Goal: Task Accomplishment & Management: Use online tool/utility

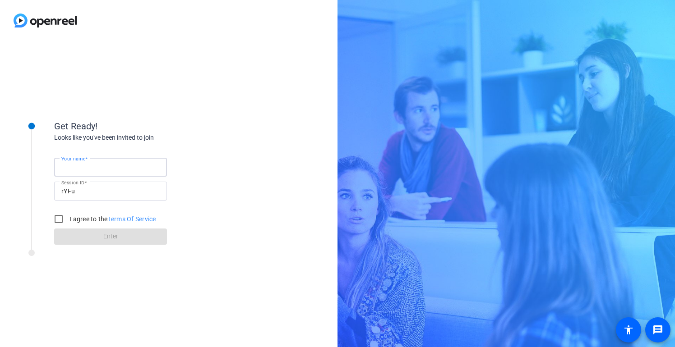
click at [98, 171] on input "Your name" at bounding box center [110, 167] width 98 height 11
type input "j"
type input "[PERSON_NAME]"
click at [60, 218] on input "I agree to the Terms Of Service" at bounding box center [59, 219] width 18 height 18
checkbox input "true"
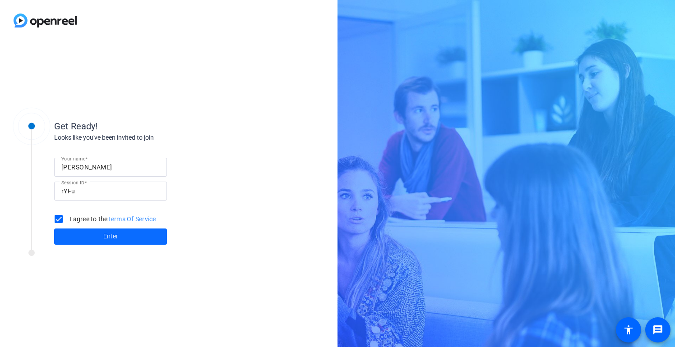
click at [110, 240] on span "Enter" at bounding box center [110, 236] width 15 height 9
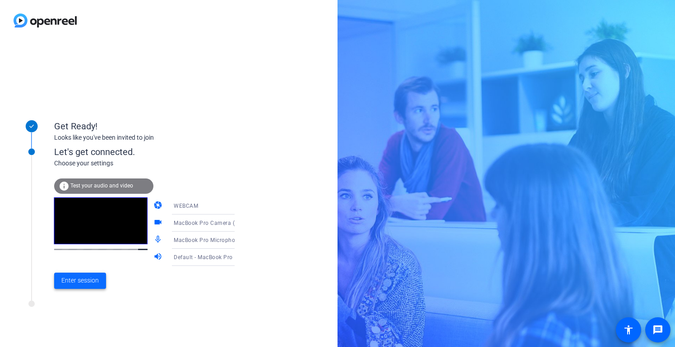
click at [90, 279] on span "Enter session" at bounding box center [79, 280] width 37 height 9
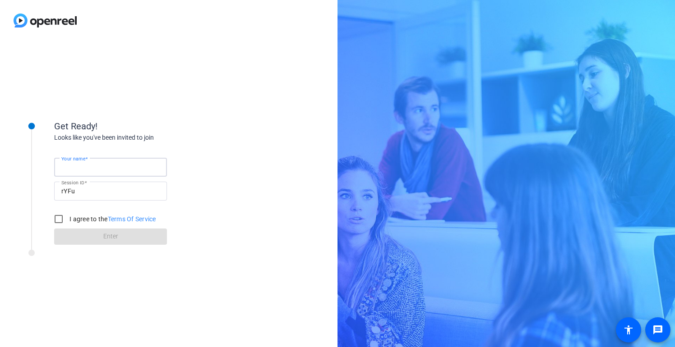
click at [101, 168] on input "Your name" at bounding box center [110, 167] width 98 height 11
type input "[PERSON_NAME]"
click at [57, 220] on input "I agree to the Terms Of Service" at bounding box center [59, 219] width 18 height 18
checkbox input "true"
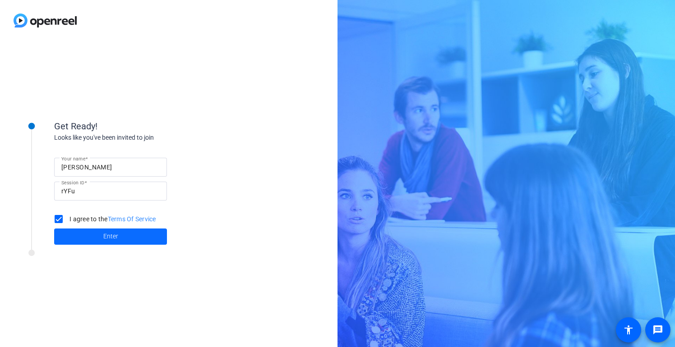
click at [114, 239] on span "Enter" at bounding box center [110, 236] width 15 height 9
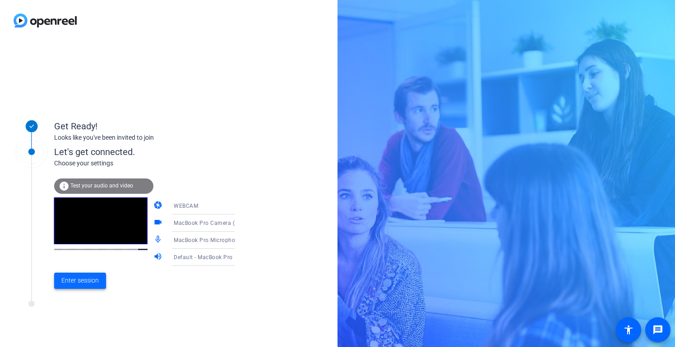
click at [88, 281] on span "Enter session" at bounding box center [79, 280] width 37 height 9
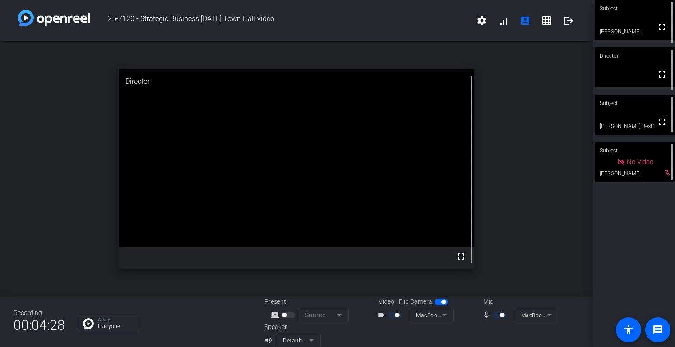
click at [640, 28] on video at bounding box center [635, 20] width 80 height 40
